Goal: Information Seeking & Learning: Learn about a topic

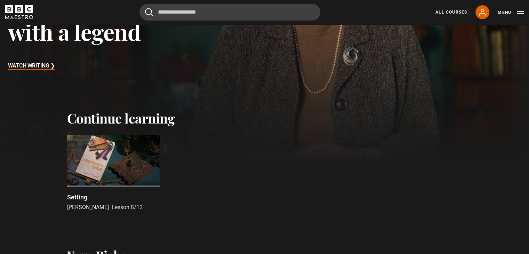
scroll to position [143, 0]
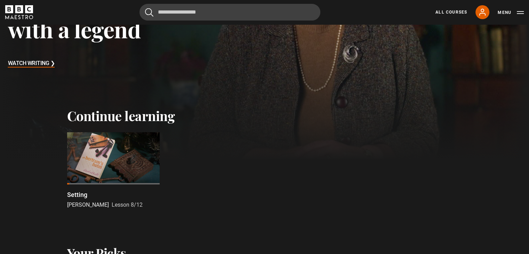
click at [126, 156] on div at bounding box center [113, 158] width 93 height 52
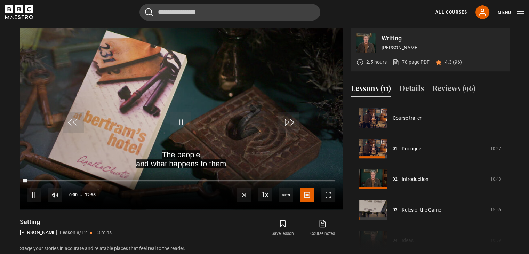
scroll to position [214, 0]
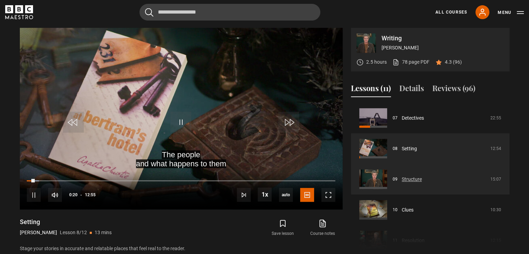
click at [412, 179] on link "Structure" at bounding box center [412, 179] width 20 height 7
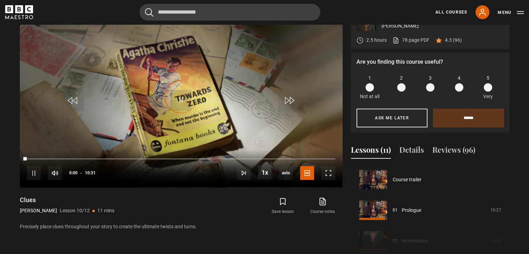
scroll to position [276, 0]
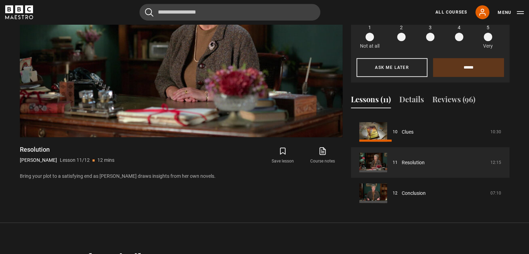
scroll to position [356, 0]
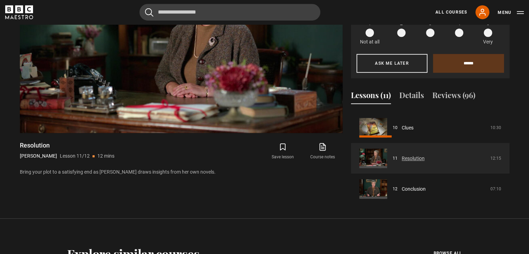
click at [425, 162] on link "Resolution" at bounding box center [413, 158] width 23 height 7
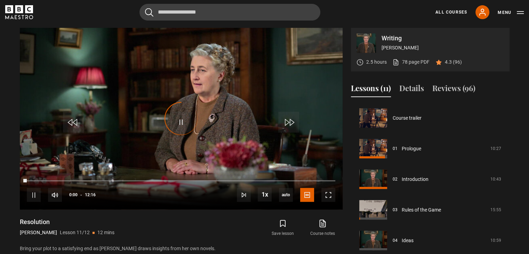
scroll to position [248, 0]
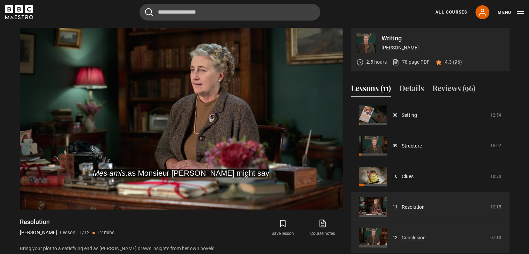
click at [409, 235] on link "Conclusion" at bounding box center [414, 237] width 24 height 7
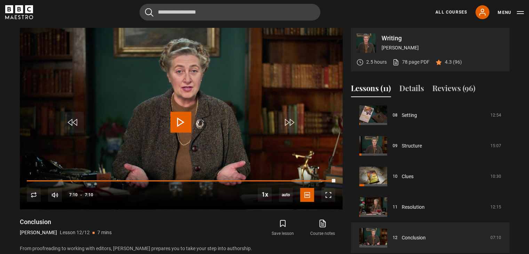
click at [27, 13] on icon "BBC Maestro" at bounding box center [29, 9] width 8 height 8
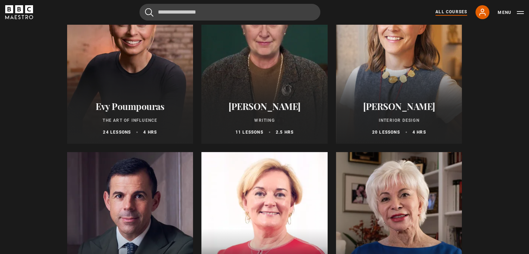
scroll to position [130, 0]
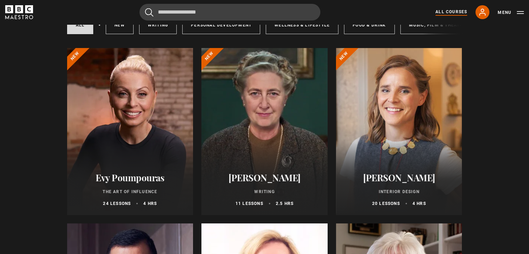
drag, startPoint x: 531, startPoint y: 30, endPoint x: 529, endPoint y: 18, distance: 11.6
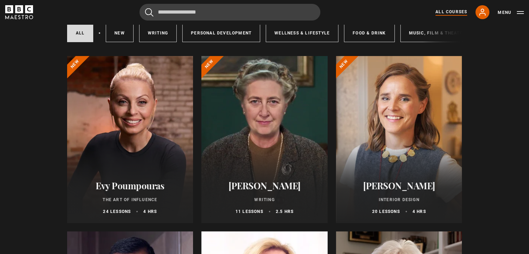
click at [142, 130] on div at bounding box center [130, 139] width 126 height 167
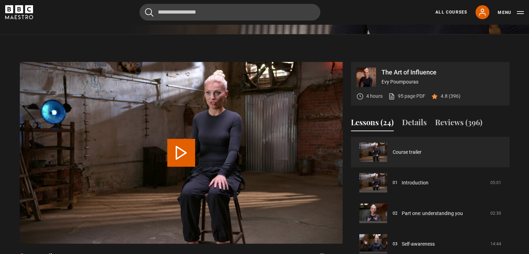
scroll to position [251, 0]
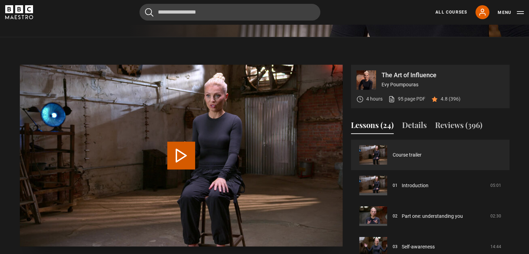
click at [184, 156] on button "Play Video" at bounding box center [181, 156] width 28 height 28
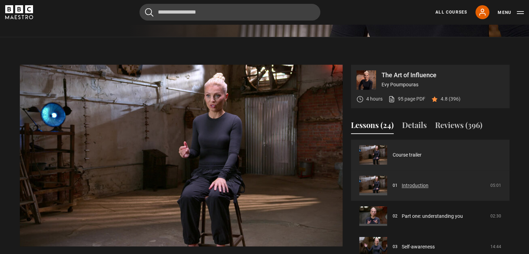
click at [404, 187] on link "Introduction" at bounding box center [415, 185] width 27 height 7
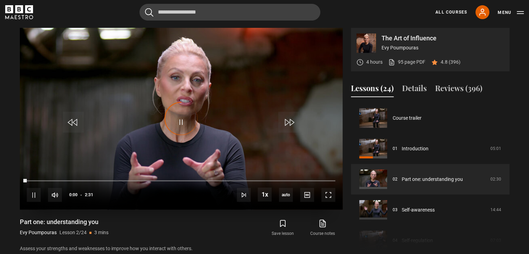
scroll to position [31, 0]
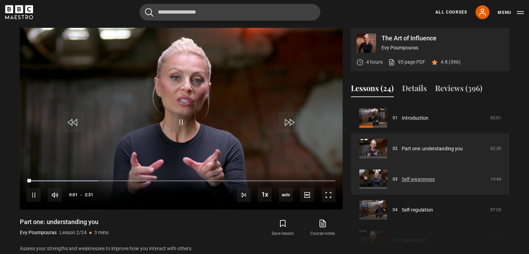
click at [421, 178] on link "Self-awareness" at bounding box center [418, 179] width 33 height 7
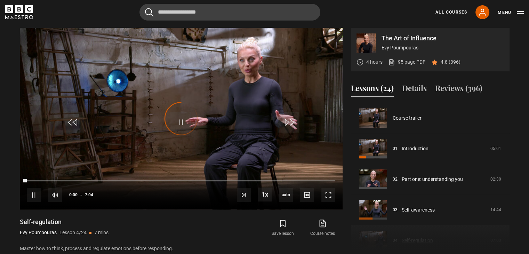
scroll to position [92, 0]
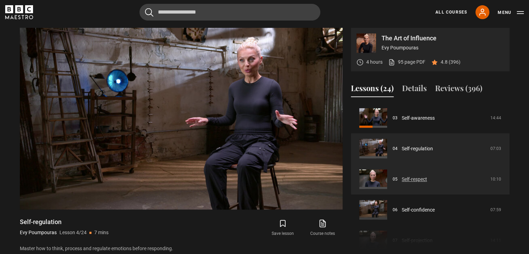
click at [420, 179] on link "Self-respect" at bounding box center [414, 179] width 25 height 7
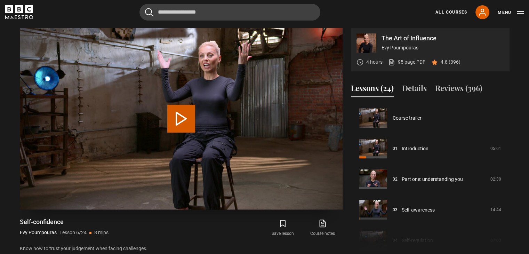
scroll to position [153, 0]
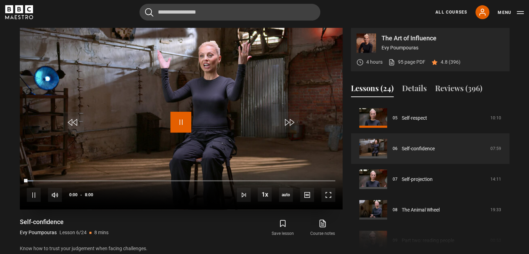
click at [181, 122] on span "Video Player" at bounding box center [180, 122] width 21 height 21
